Goal: Check status: Check status

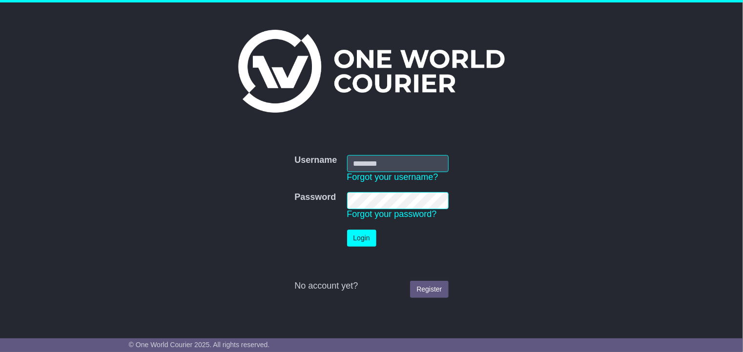
type input "**********"
click at [364, 236] on button "Login" at bounding box center [361, 238] width 29 height 17
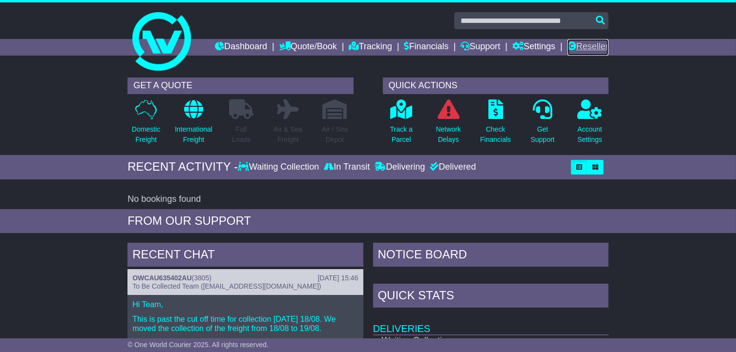
click at [578, 44] on link "Reseller" at bounding box center [587, 47] width 41 height 17
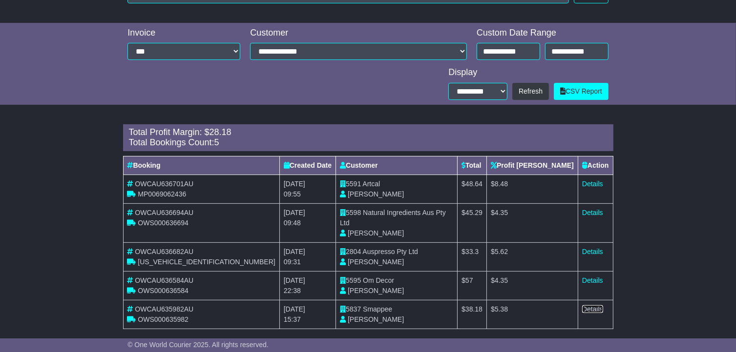
click at [587, 306] on link "Details" at bounding box center [592, 310] width 21 height 8
